Goal: Task Accomplishment & Management: Complete application form

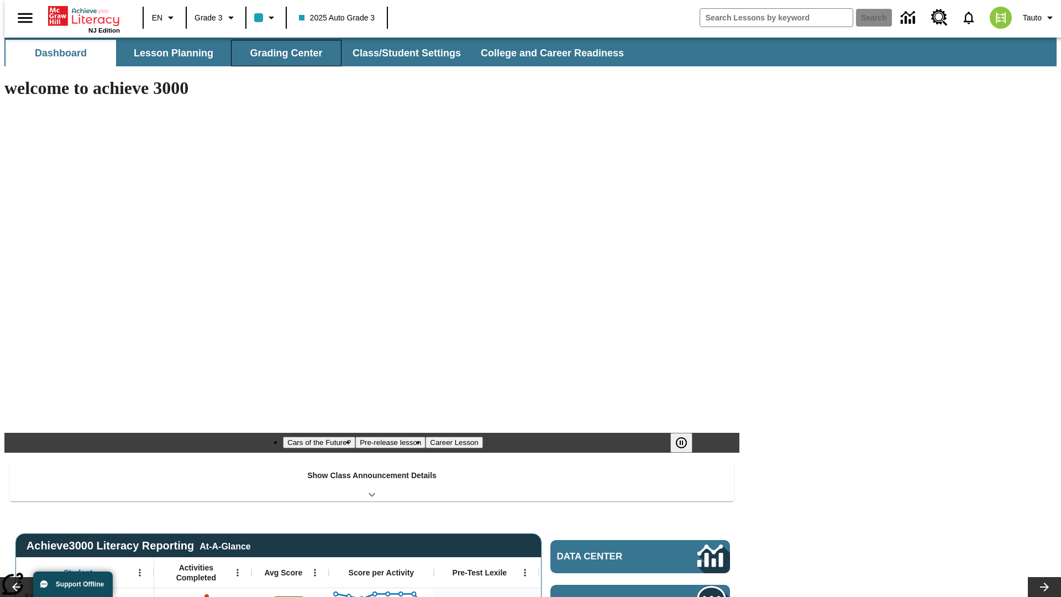
click at [282, 53] on button "Grading Center" at bounding box center [286, 53] width 111 height 27
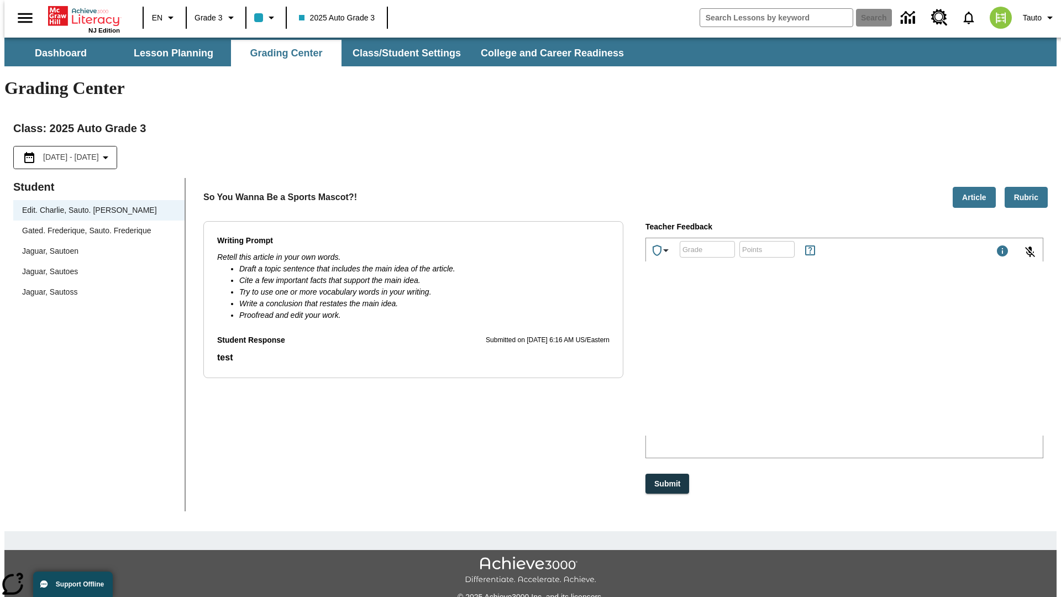
click at [95, 245] on span "Jaguar, Sautoen" at bounding box center [99, 251] width 154 height 12
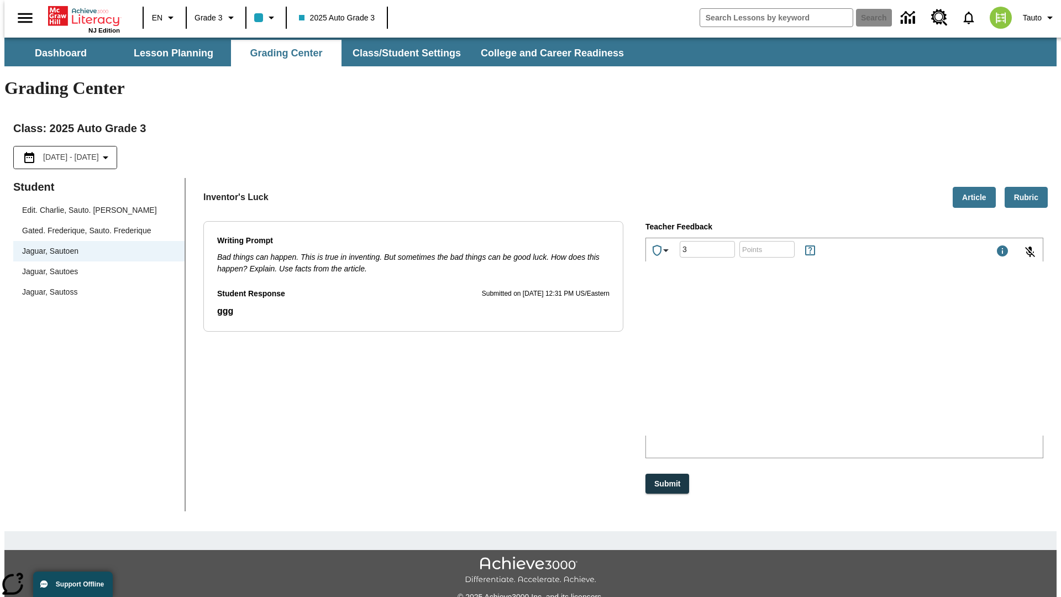
type input "3"
type input "10"
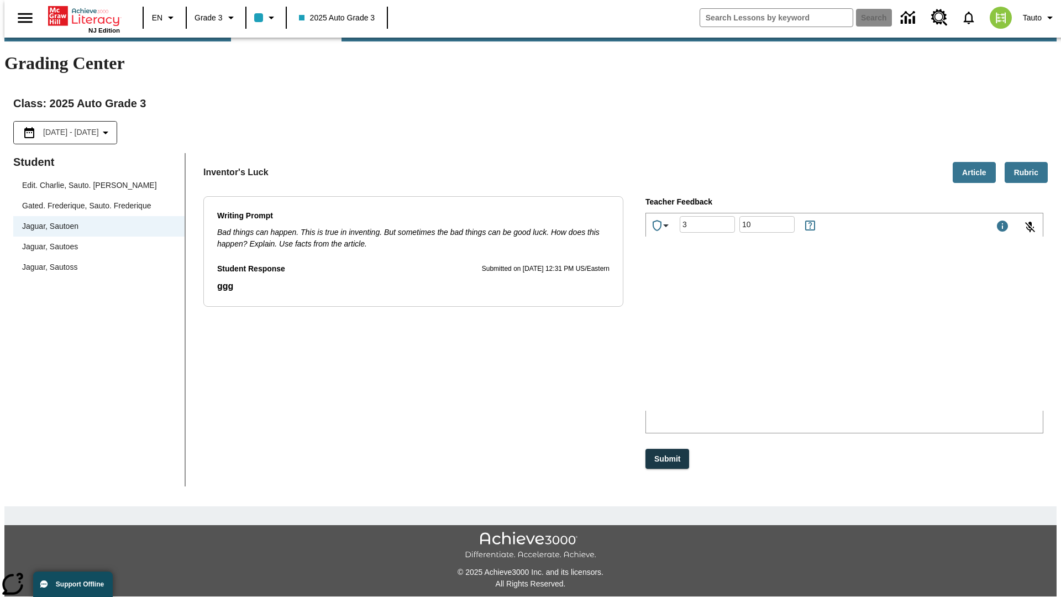
click at [808, 339] on p "Type your response here." at bounding box center [729, 338] width 157 height 10
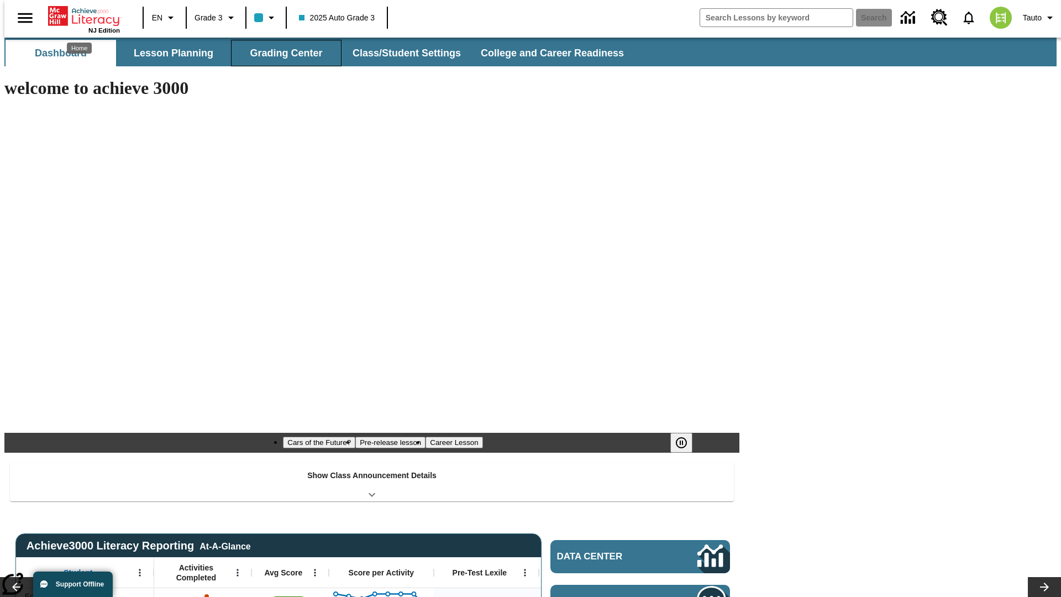
click at [282, 53] on button "Grading Center" at bounding box center [286, 53] width 111 height 27
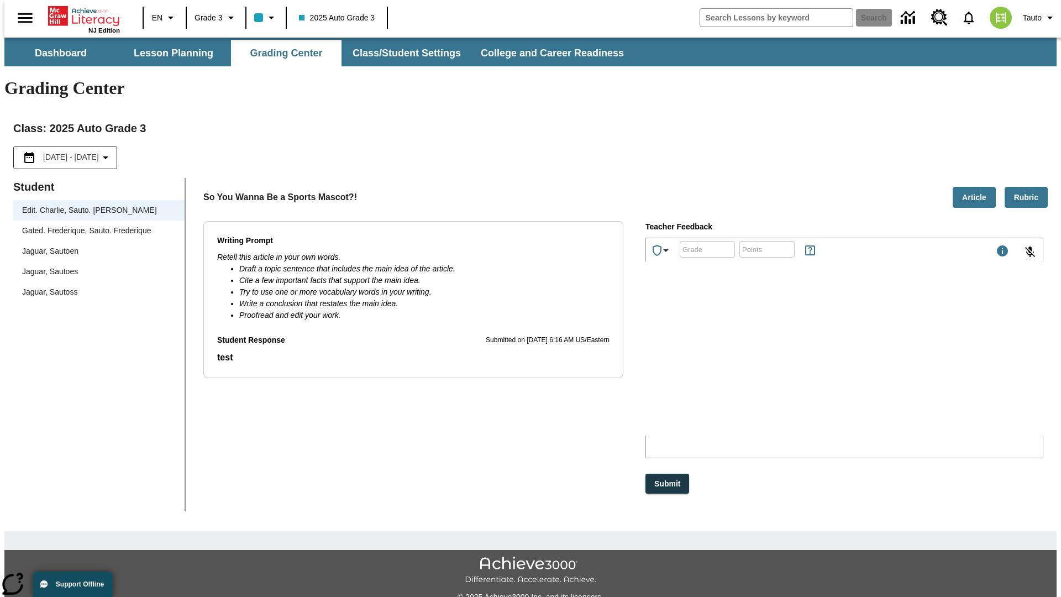
click at [95, 245] on span "Jaguar, Sautoen" at bounding box center [99, 251] width 154 height 12
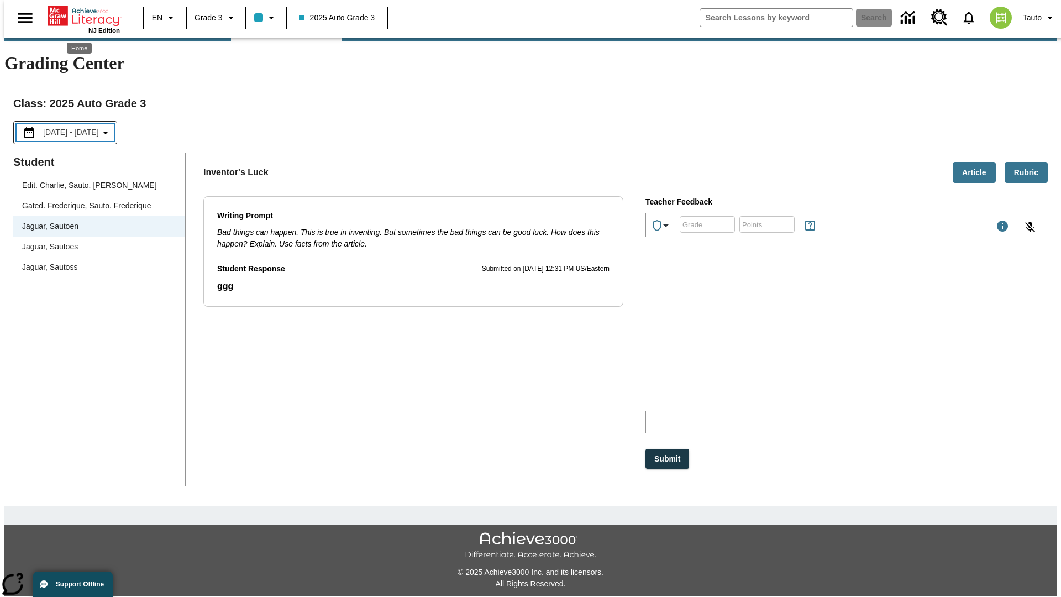
click at [808, 339] on p "xlGua" at bounding box center [729, 338] width 157 height 10
click at [808, 339] on p "FpsUBS" at bounding box center [729, 338] width 157 height 10
